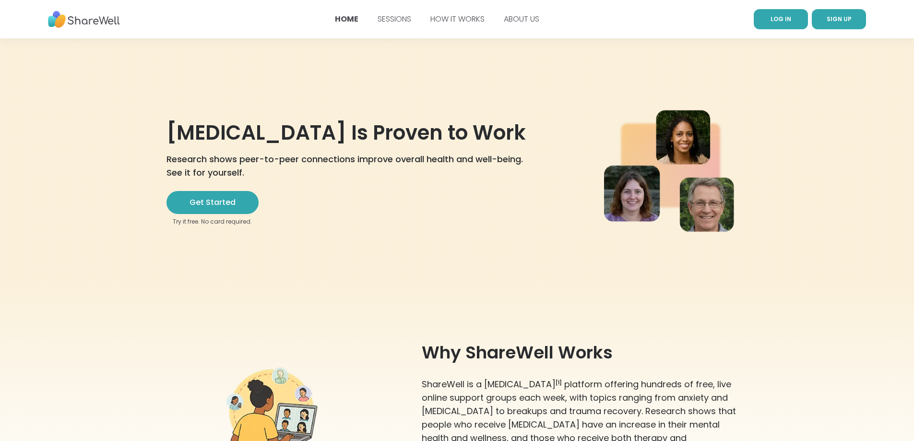
click at [781, 27] on link "LOG IN" at bounding box center [781, 19] width 54 height 20
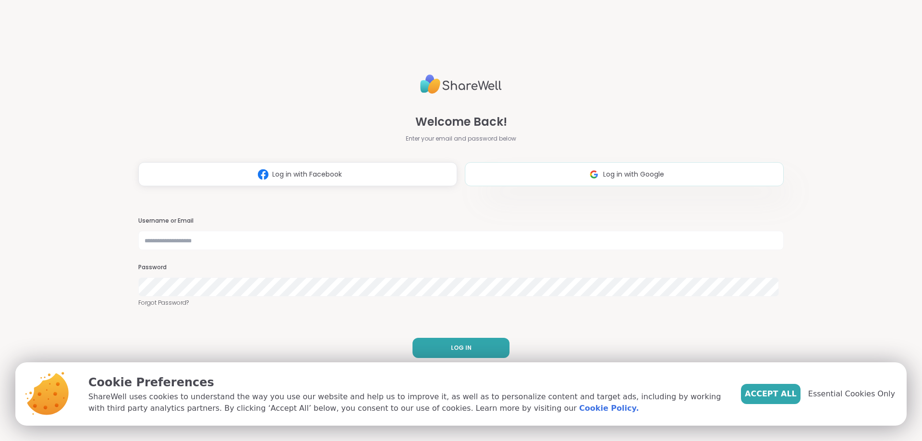
click at [594, 177] on img at bounding box center [594, 175] width 18 height 18
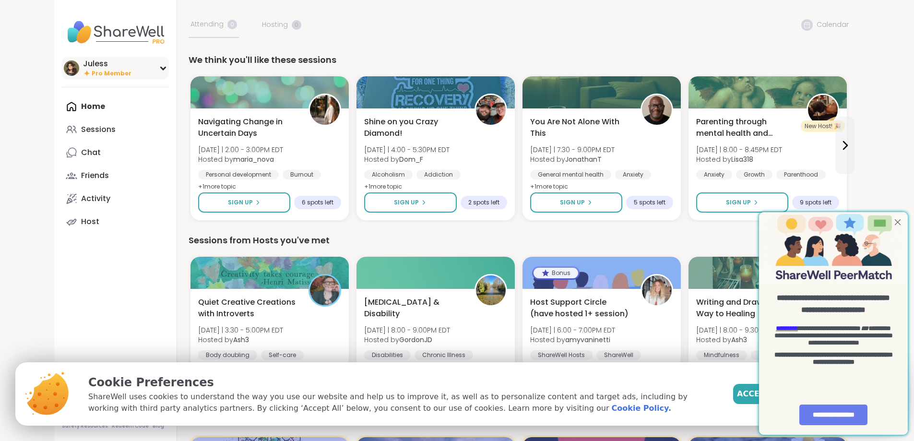
click at [104, 69] on div "[PERSON_NAME] Pro Member" at bounding box center [115, 68] width 107 height 23
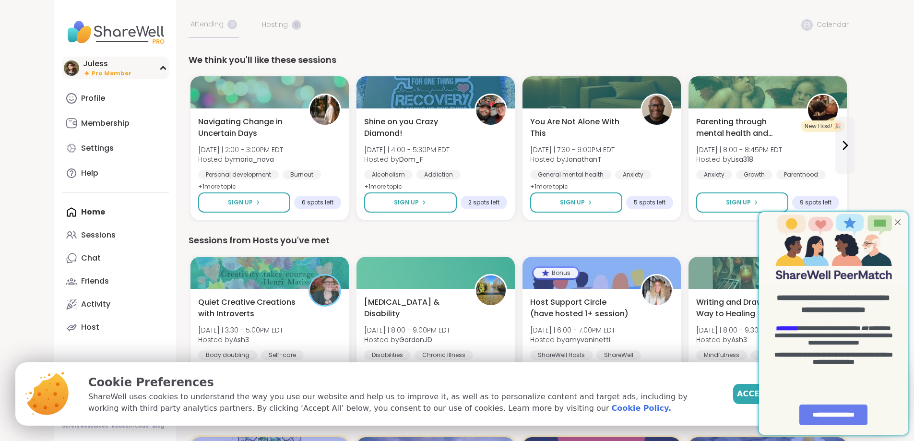
click at [104, 69] on div "[PERSON_NAME] Pro Member" at bounding box center [115, 68] width 107 height 23
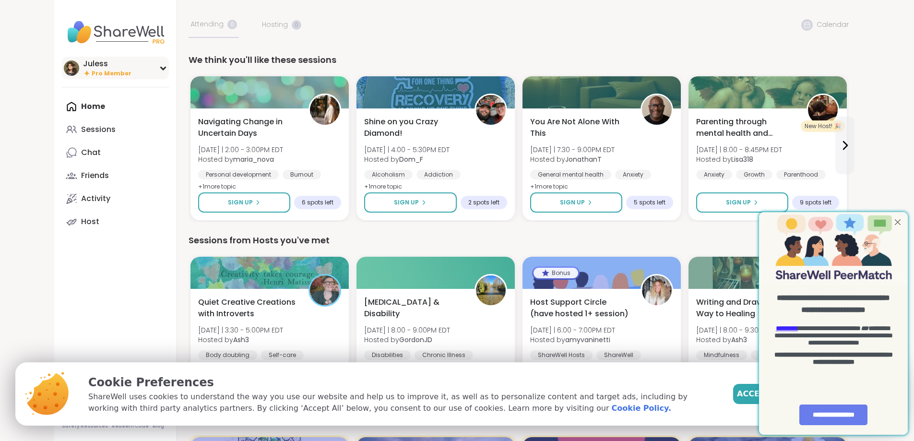
click at [104, 69] on div "[PERSON_NAME] Pro Member" at bounding box center [115, 68] width 107 height 23
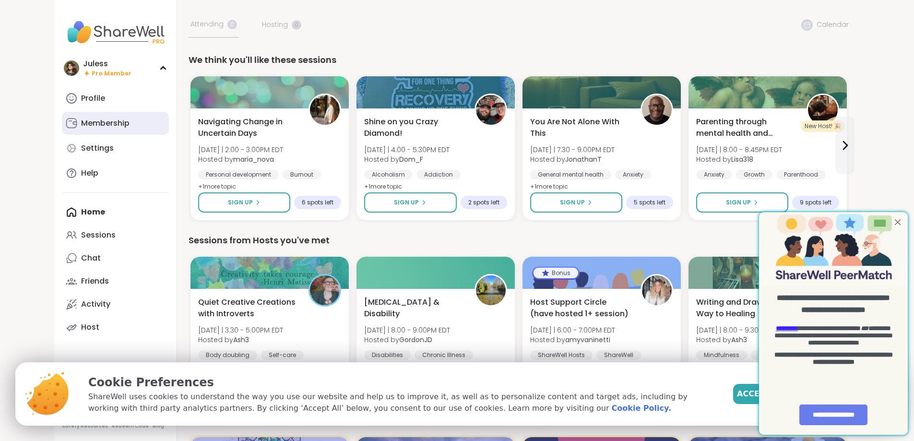
click at [81, 127] on div "Membership" at bounding box center [105, 123] width 48 height 11
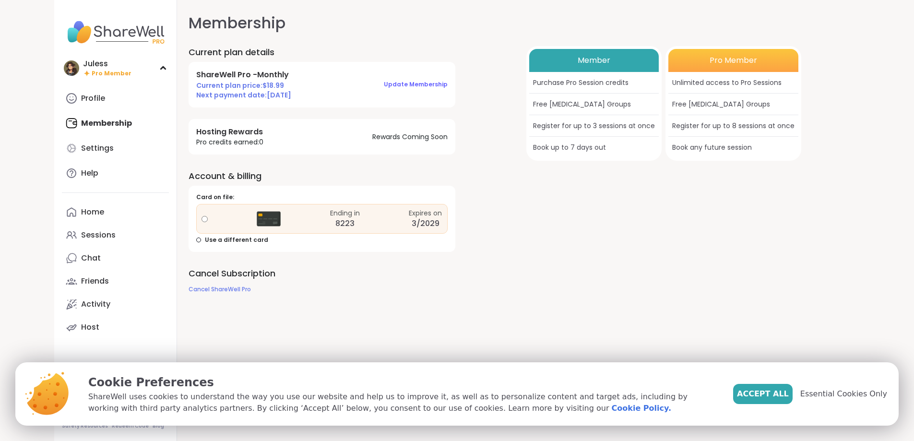
click at [192, 271] on h2 "Cancel Subscription" at bounding box center [350, 273] width 323 height 12
click at [189, 288] on span "Cancel ShareWell Pro" at bounding box center [220, 289] width 62 height 8
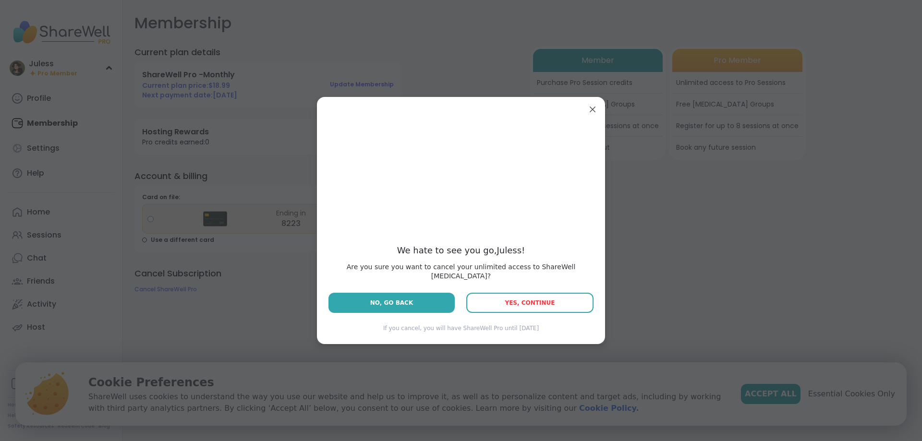
click at [524, 302] on button "Yes, Continue" at bounding box center [529, 303] width 127 height 20
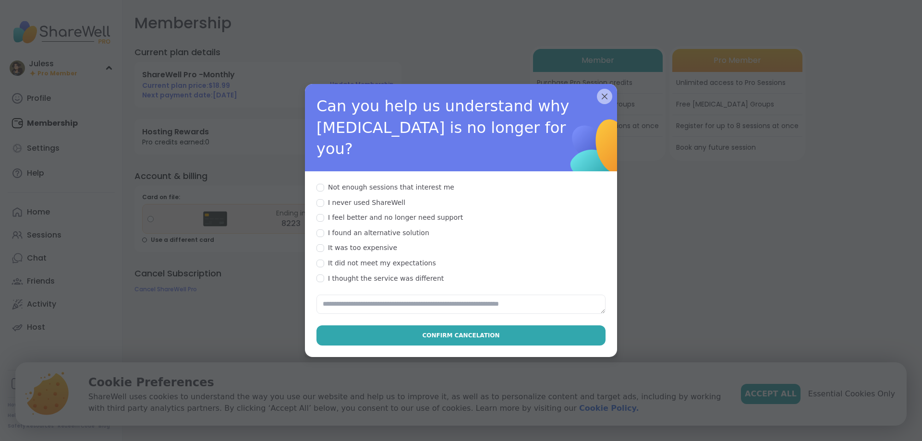
click at [406, 183] on div "Not enough sessions that interest me" at bounding box center [391, 188] width 126 height 10
click at [477, 331] on span "Confirm Cancelation" at bounding box center [460, 335] width 77 height 9
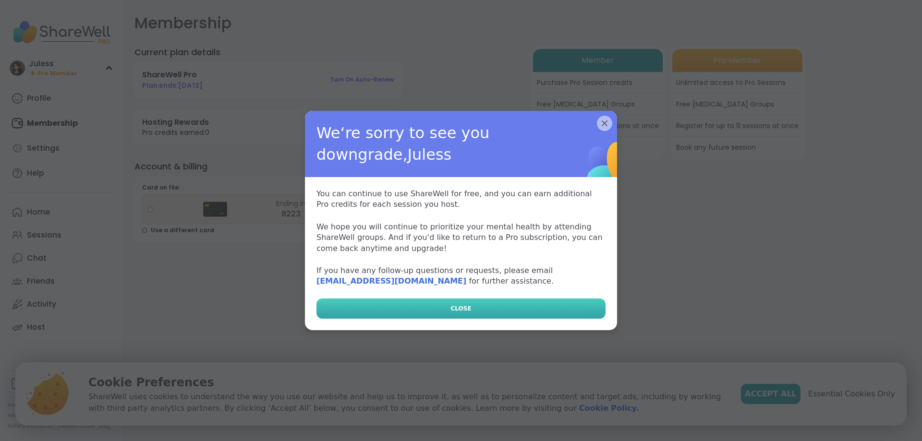
click at [482, 308] on button "CLOSE" at bounding box center [460, 309] width 289 height 20
